Goal: Task Accomplishment & Management: Manage account settings

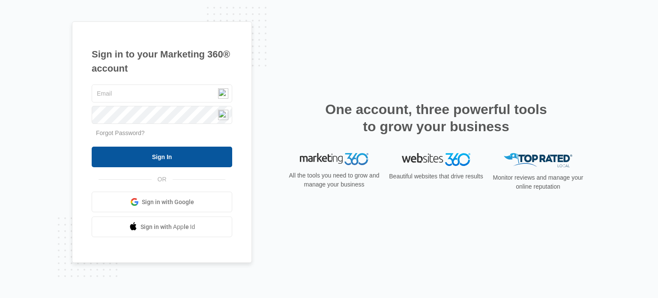
type input "[EMAIL_ADDRESS][DOMAIN_NAME]"
click at [140, 161] on input "Sign In" at bounding box center [162, 157] width 141 height 21
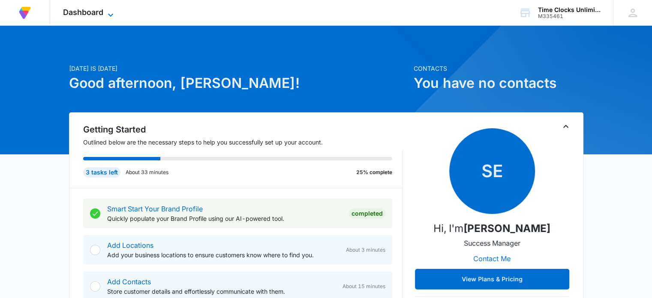
click at [89, 10] on span "Dashboard" at bounding box center [83, 12] width 40 height 9
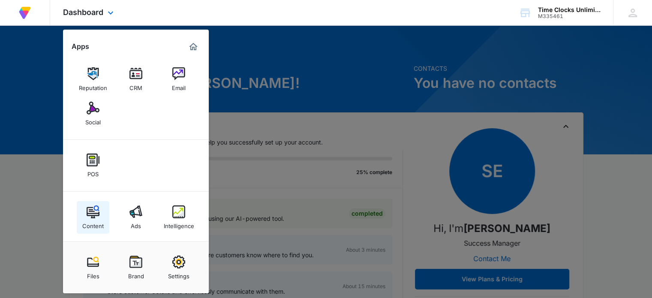
click at [95, 221] on div "Content" at bounding box center [92, 223] width 21 height 11
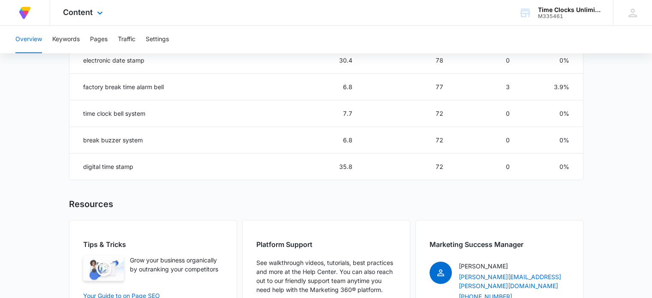
scroll to position [482, 0]
